Goal: Task Accomplishment & Management: Use online tool/utility

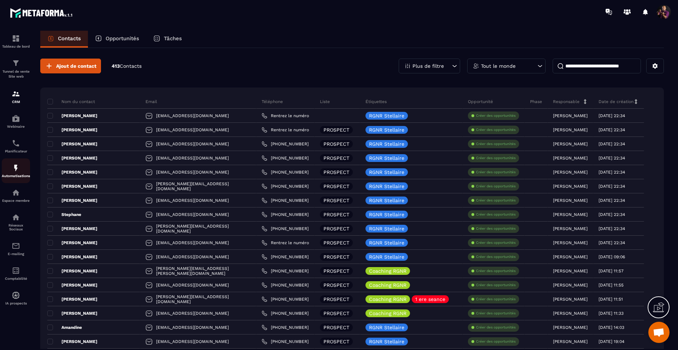
click at [16, 175] on p "Automatisations" at bounding box center [16, 176] width 28 height 4
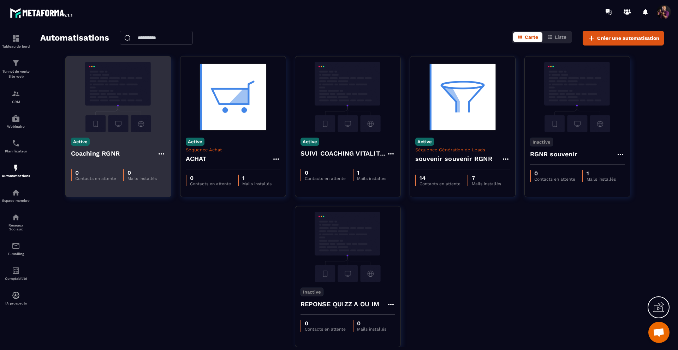
click at [136, 82] on img at bounding box center [118, 97] width 95 height 71
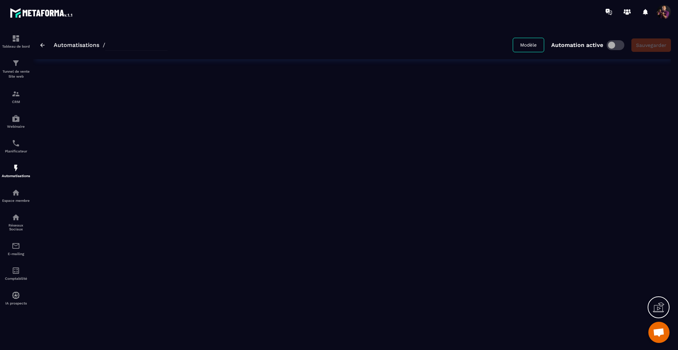
type input "**********"
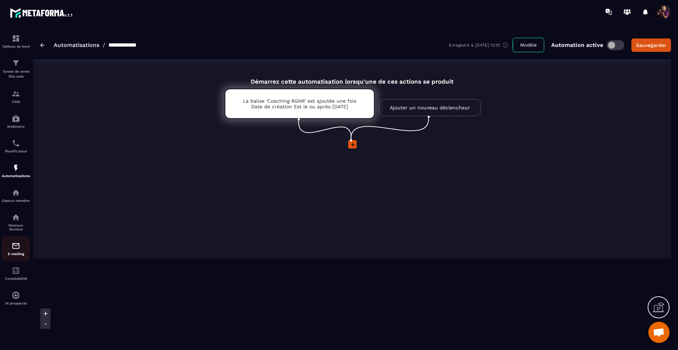
click at [12, 250] on img at bounding box center [16, 246] width 8 height 8
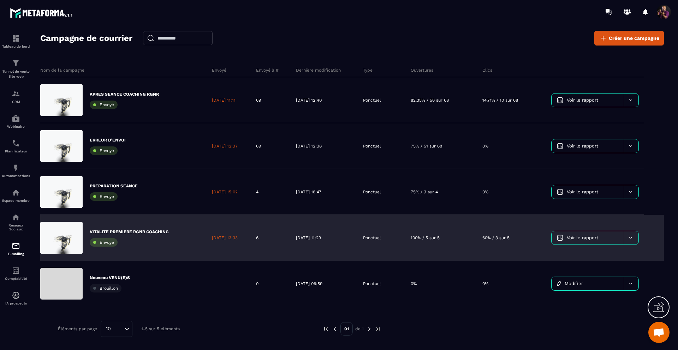
click at [632, 236] on icon at bounding box center [630, 237] width 5 height 5
click at [105, 230] on p "VITALITE PREMIERE RGNR COACHING" at bounding box center [129, 232] width 79 height 6
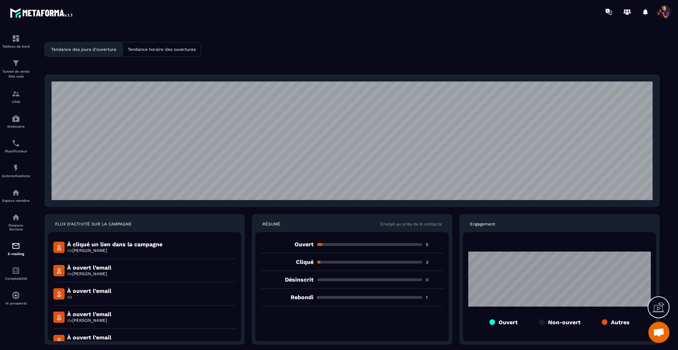
click at [153, 47] on p "Tendance horaire des ouvertures" at bounding box center [162, 49] width 68 height 5
click at [80, 48] on p "Tendance des jours d'ouverture" at bounding box center [83, 49] width 65 height 5
click at [9, 66] on div "Tunnel de vente Site web" at bounding box center [16, 69] width 28 height 20
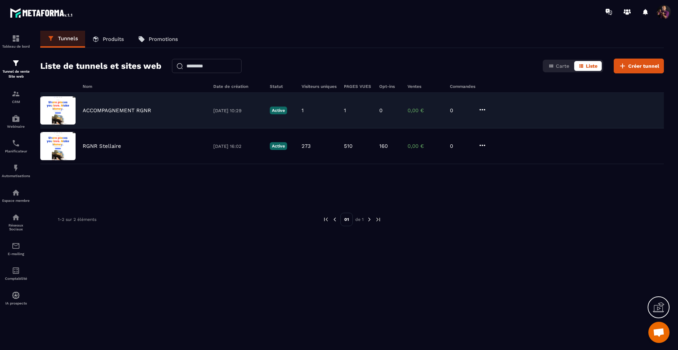
click at [151, 112] on div "ACCOMPAGNEMENT RGNR" at bounding box center [145, 110] width 124 height 6
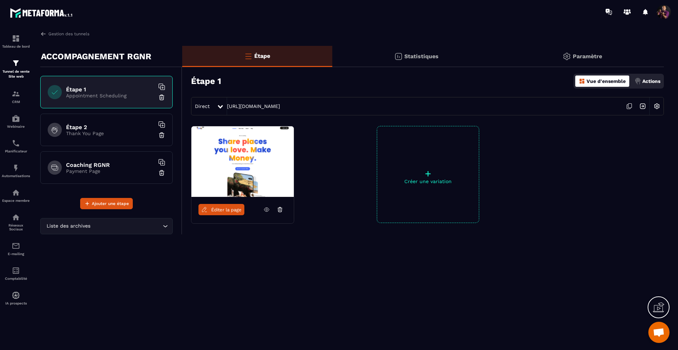
click at [267, 209] on icon at bounding box center [266, 210] width 6 height 6
click at [88, 131] on p "Thank You Page" at bounding box center [110, 134] width 88 height 6
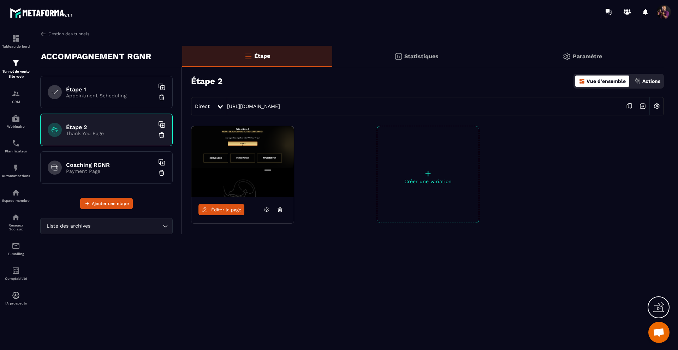
click at [265, 209] on icon at bounding box center [266, 210] width 6 height 6
click at [89, 172] on p "Payment Page" at bounding box center [110, 171] width 88 height 6
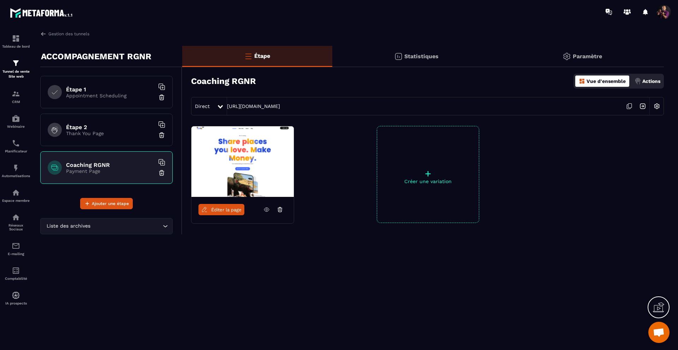
click at [265, 210] on icon at bounding box center [266, 210] width 6 height 6
click at [235, 211] on span "Éditer la page" at bounding box center [226, 209] width 30 height 5
